Goal: Information Seeking & Learning: Check status

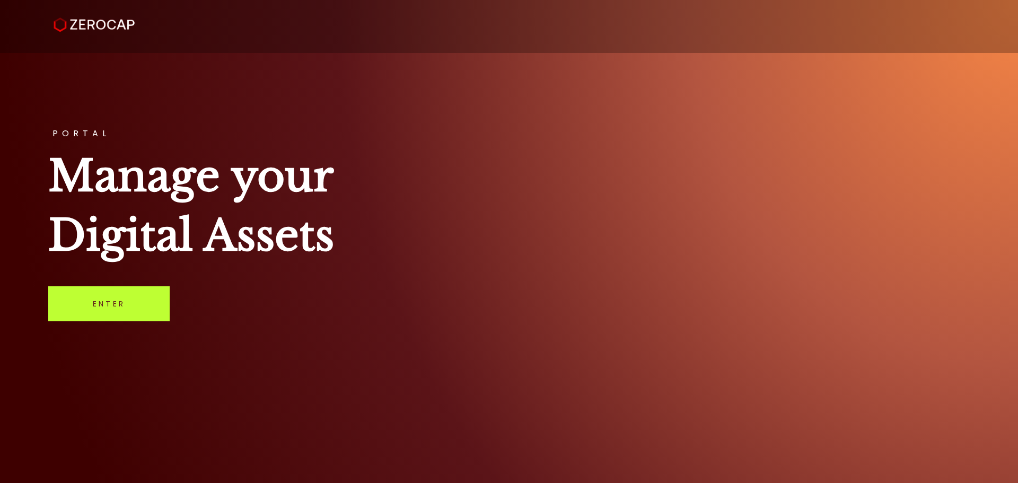
click at [130, 287] on link "Enter" at bounding box center [108, 303] width 121 height 35
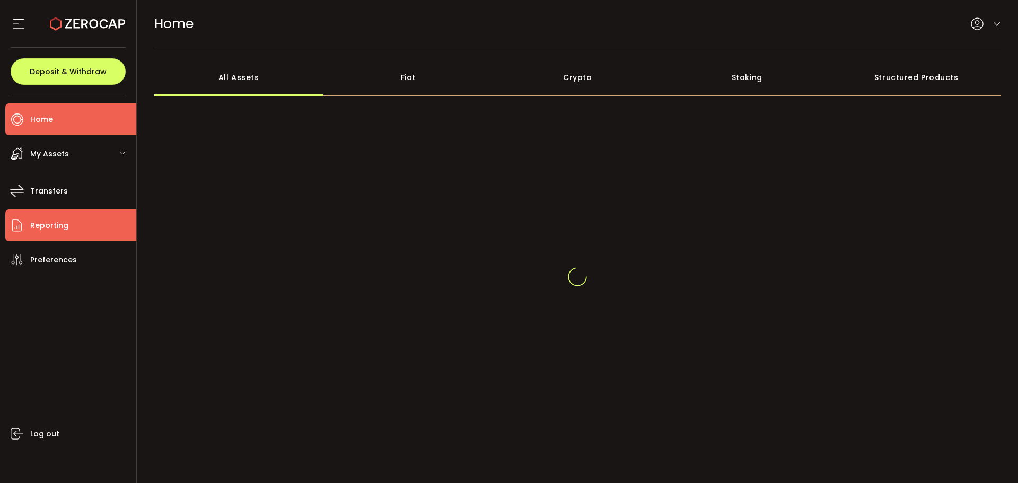
click at [67, 218] on li "Reporting" at bounding box center [70, 225] width 131 height 32
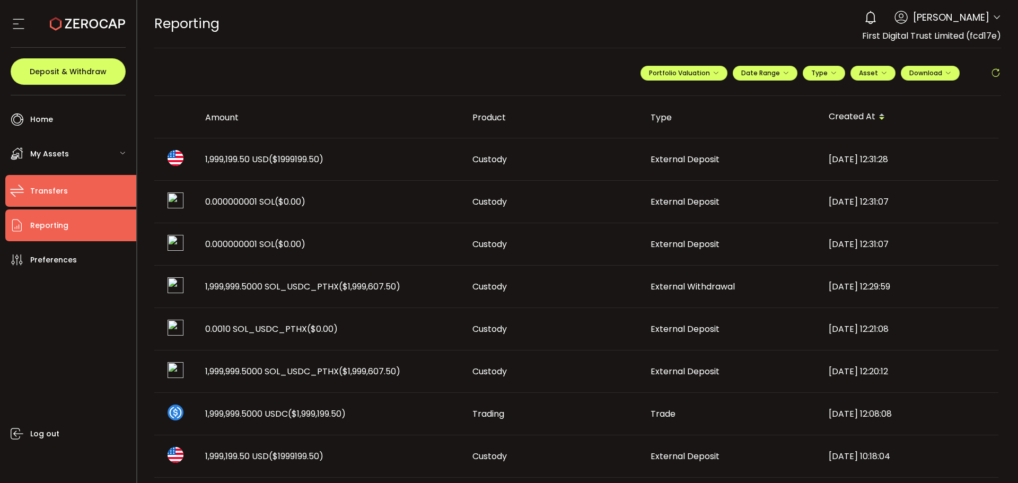
click at [88, 178] on li "Transfers" at bounding box center [70, 191] width 131 height 32
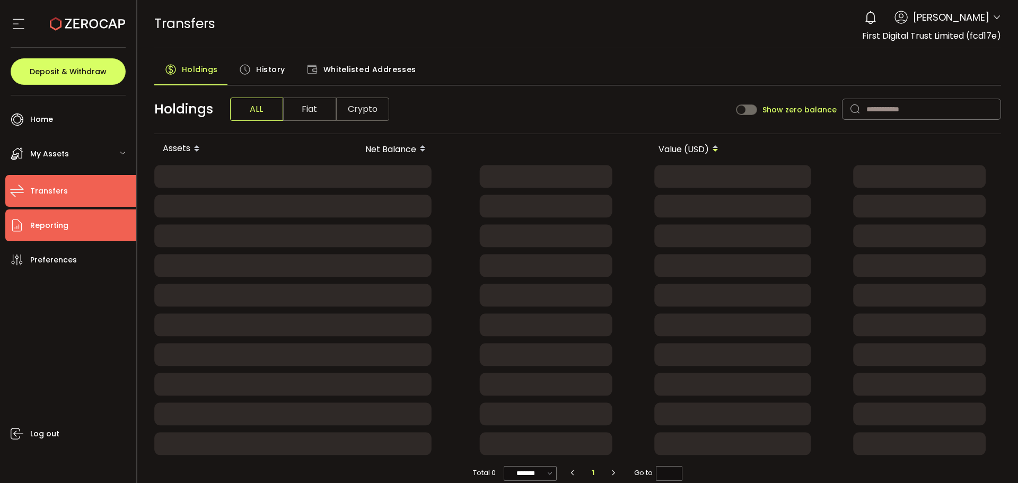
click at [72, 220] on li "Reporting" at bounding box center [70, 225] width 131 height 32
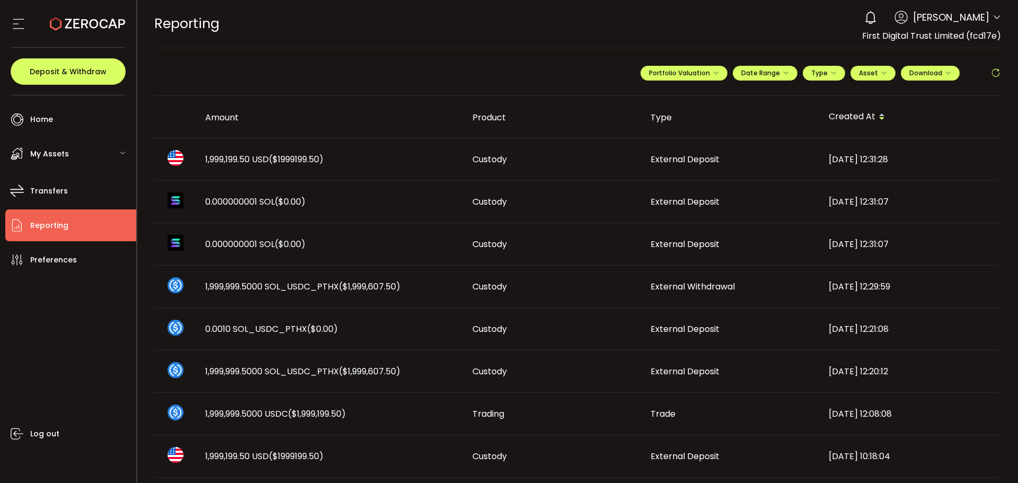
click at [322, 163] on span "($1999199.50)" at bounding box center [296, 159] width 55 height 12
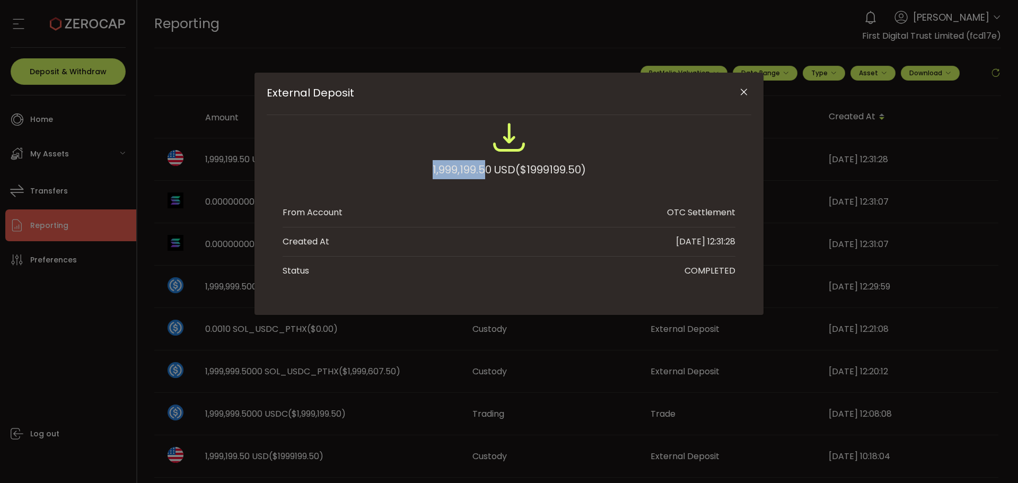
drag, startPoint x: 427, startPoint y: 173, endPoint x: 486, endPoint y: 165, distance: 59.4
click at [486, 165] on div "1,999,199.50 USD ($1999199.50)" at bounding box center [509, 154] width 453 height 69
